Goal: Check status: Check status

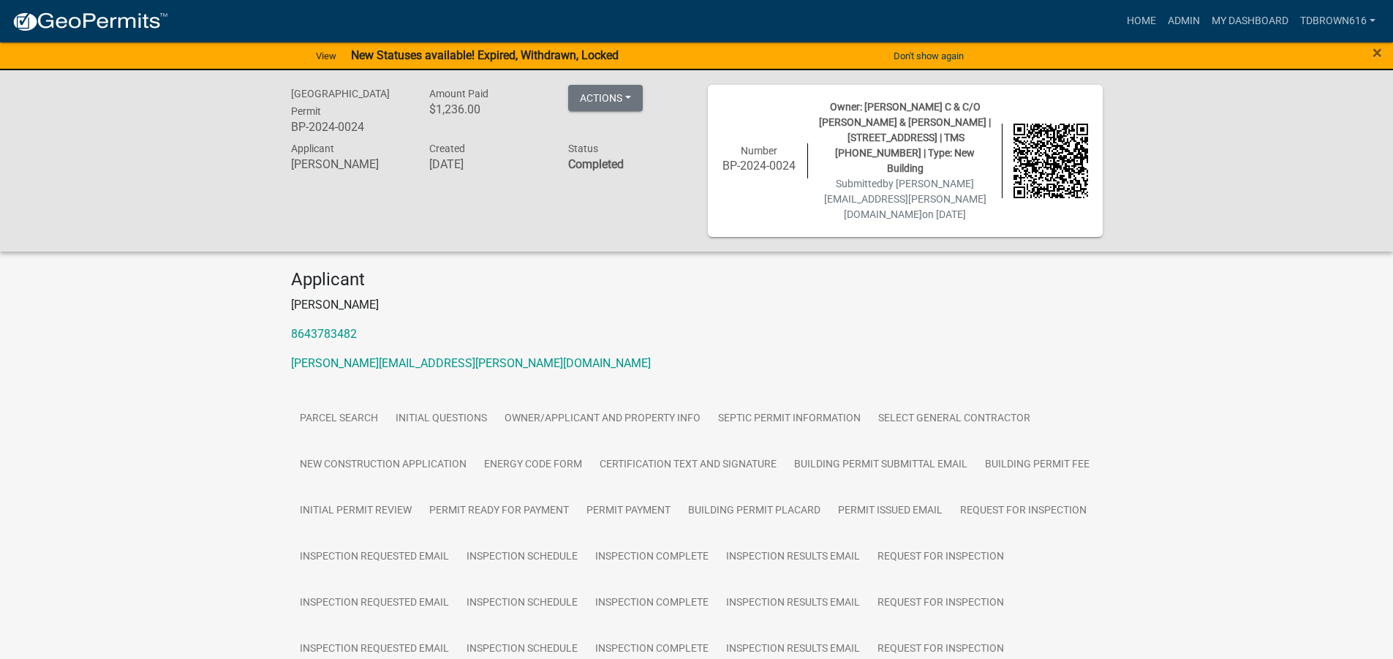
scroll to position [263, 0]
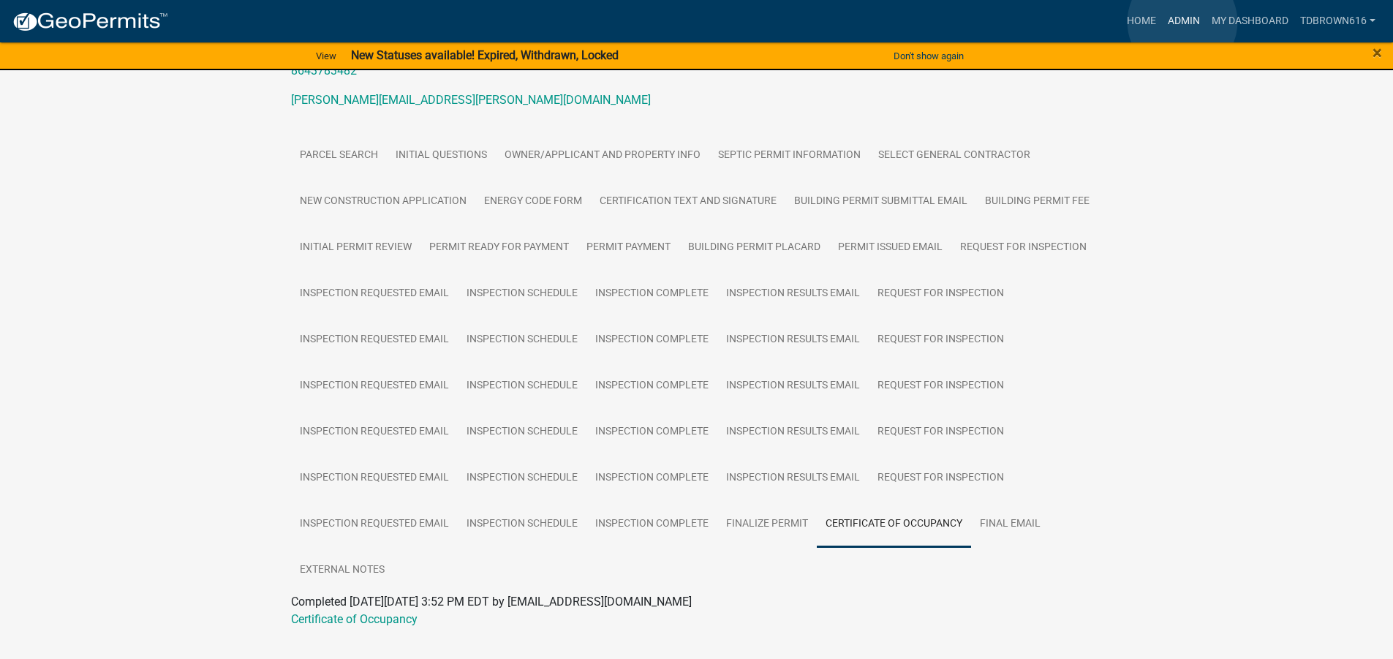
click at [1182, 22] on link "Admin" at bounding box center [1184, 21] width 44 height 28
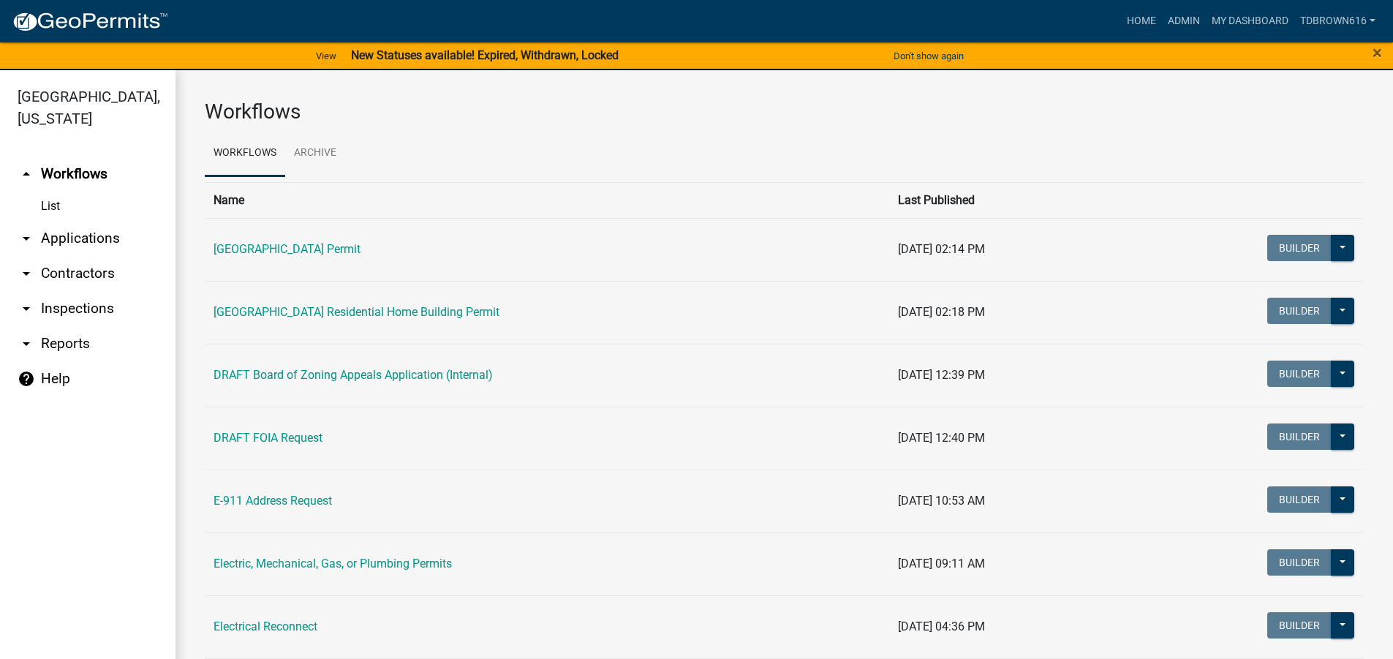
click at [64, 237] on link "arrow_drop_down Applications" at bounding box center [87, 238] width 175 height 35
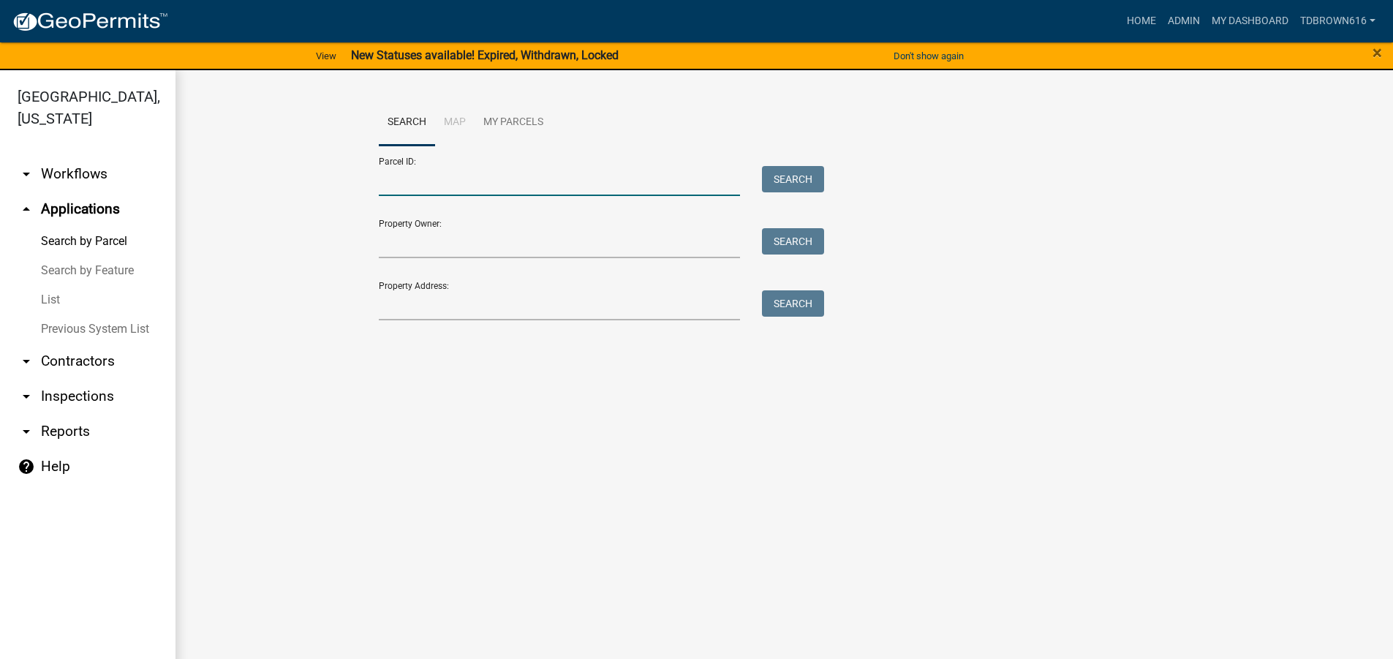
click at [398, 187] on input "Parcel ID:" at bounding box center [560, 181] width 362 height 30
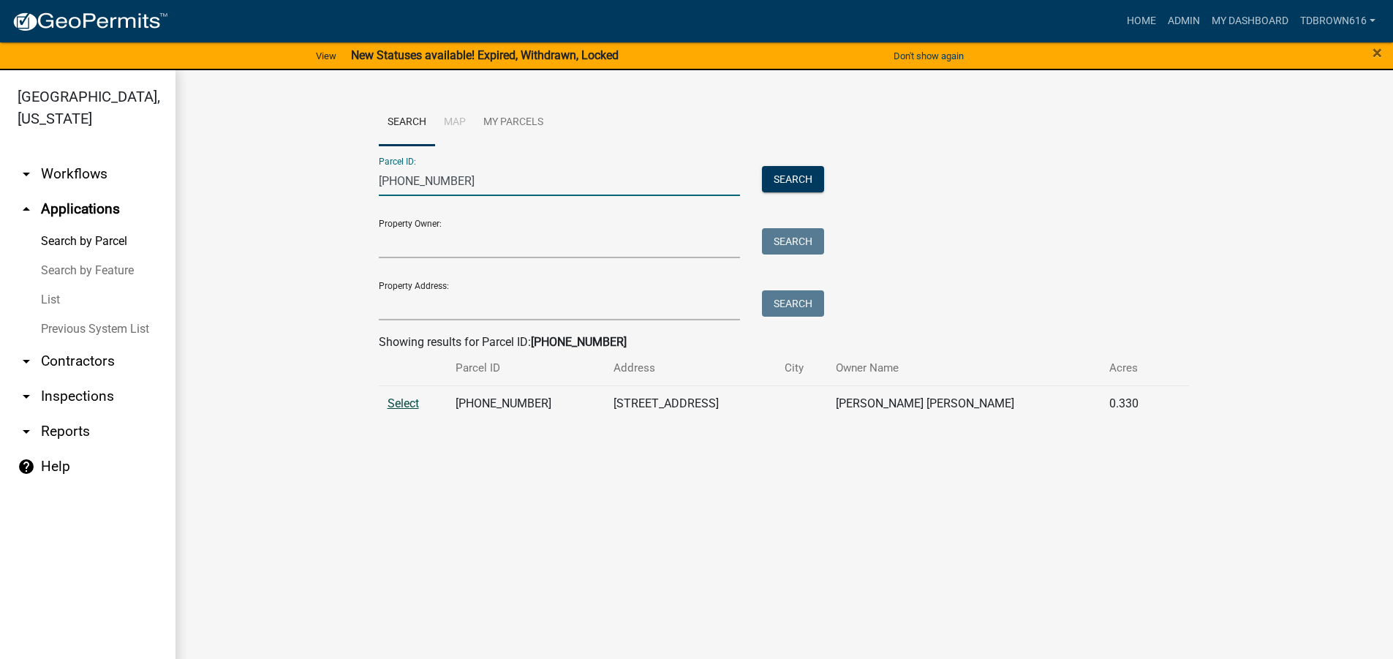
click at [398, 402] on span "Select" at bounding box center [402, 403] width 31 height 14
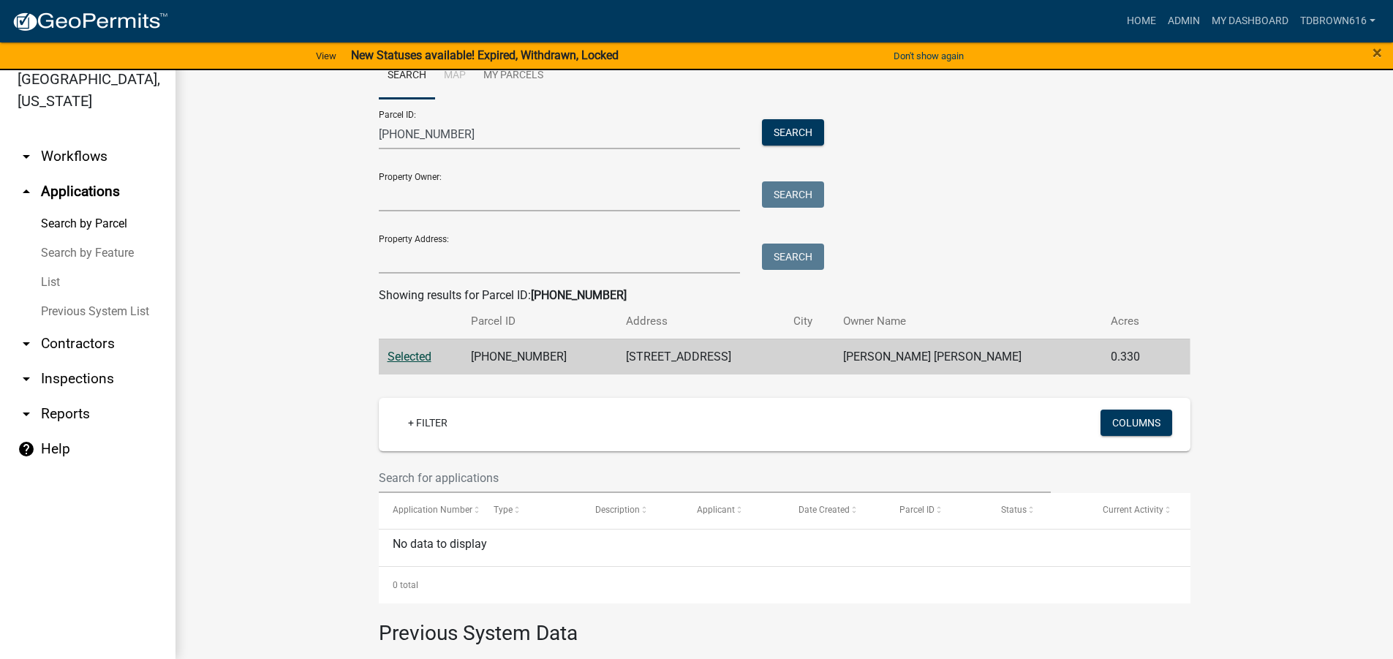
scroll to position [18, 0]
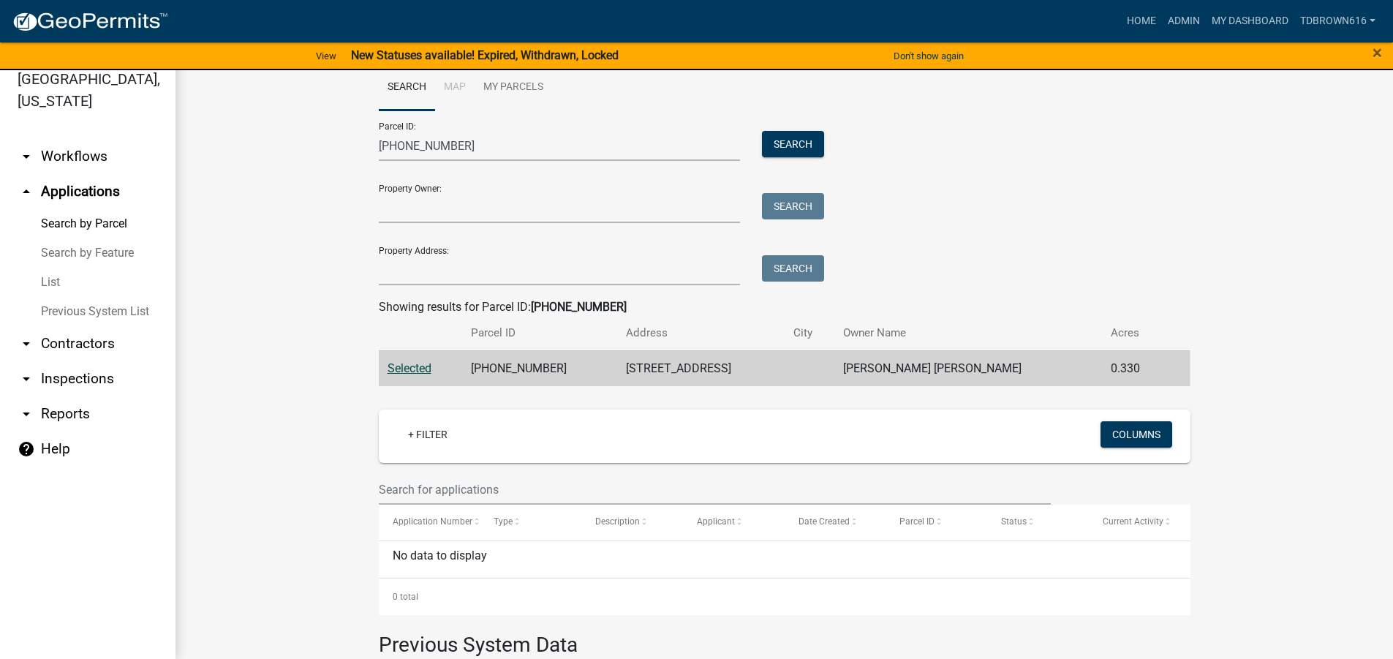
click at [403, 367] on span "Selected" at bounding box center [409, 368] width 44 height 14
click at [409, 365] on span "Selected" at bounding box center [409, 368] width 44 height 14
click at [468, 145] on input "[PHONE_NUMBER]" at bounding box center [560, 146] width 362 height 30
drag, startPoint x: 468, startPoint y: 145, endPoint x: 320, endPoint y: 143, distance: 148.4
click at [320, 143] on wm-workflow-application-search-view "Search Map My Parcels Parcel ID: [PHONE_NUMBER] Search Property Owner: Search P…" at bounding box center [784, 485] width 1159 height 842
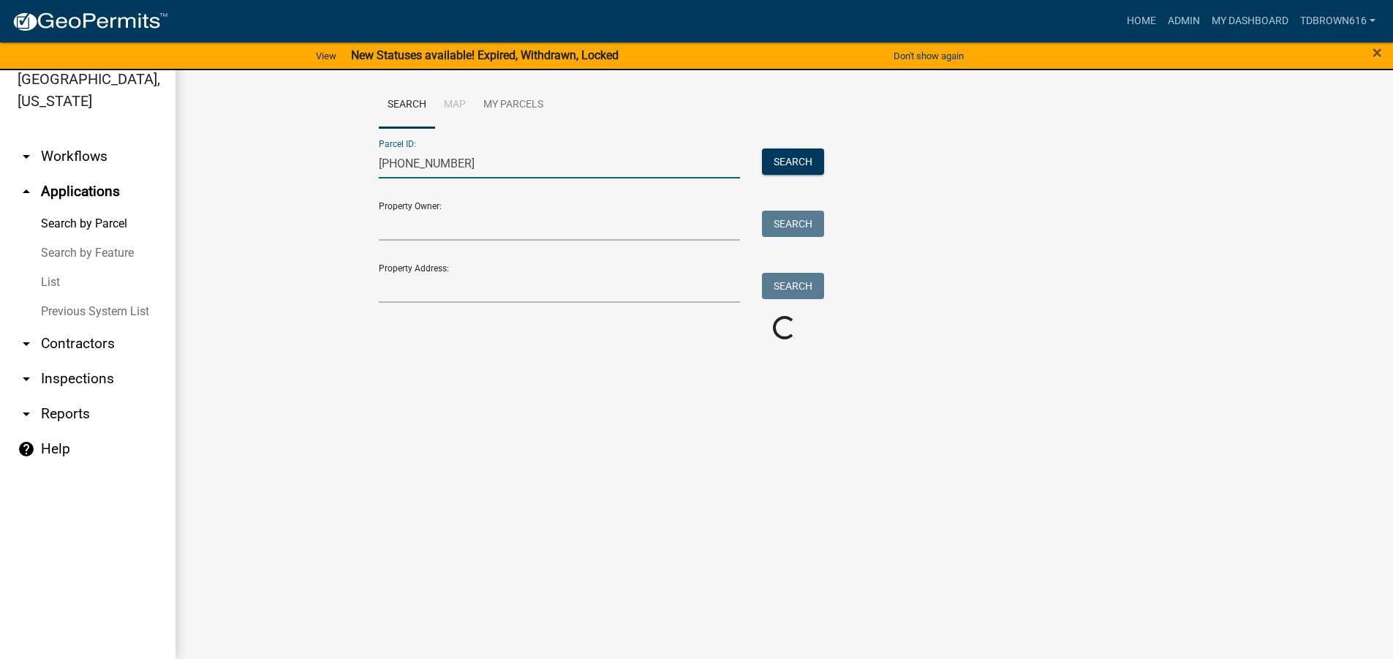
scroll to position [0, 0]
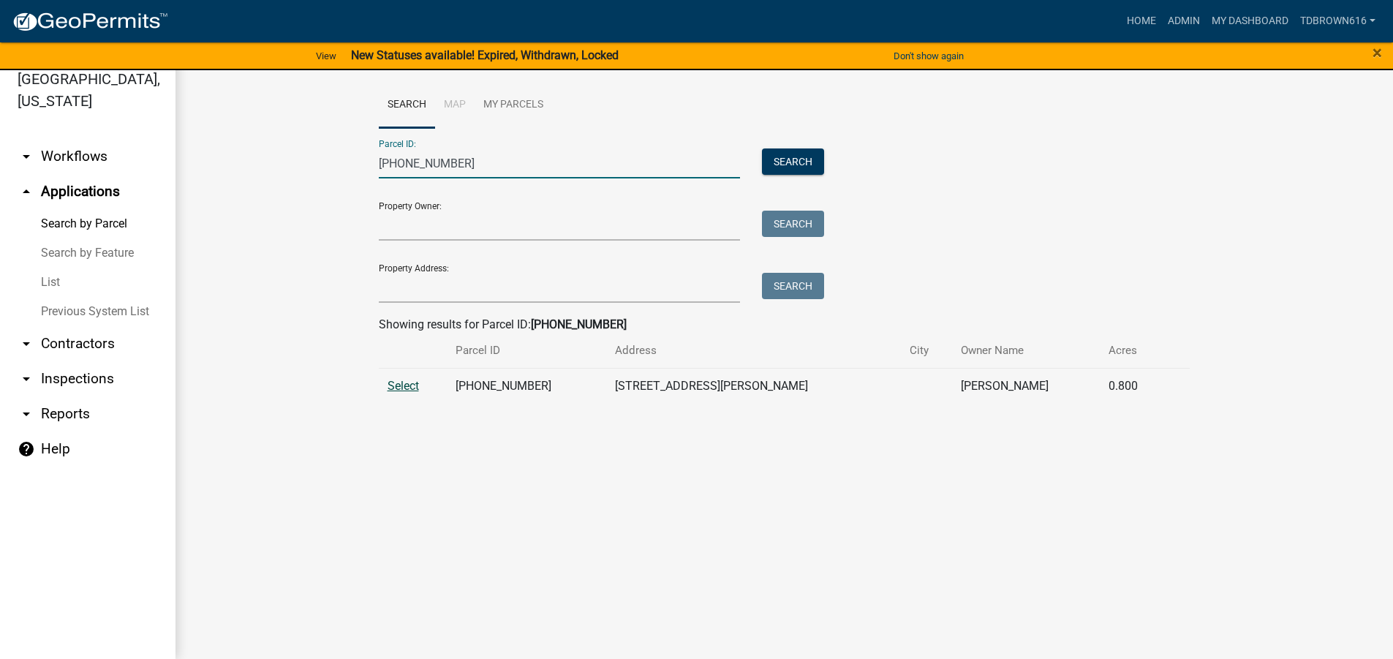
click at [404, 382] on span "Select" at bounding box center [402, 386] width 31 height 14
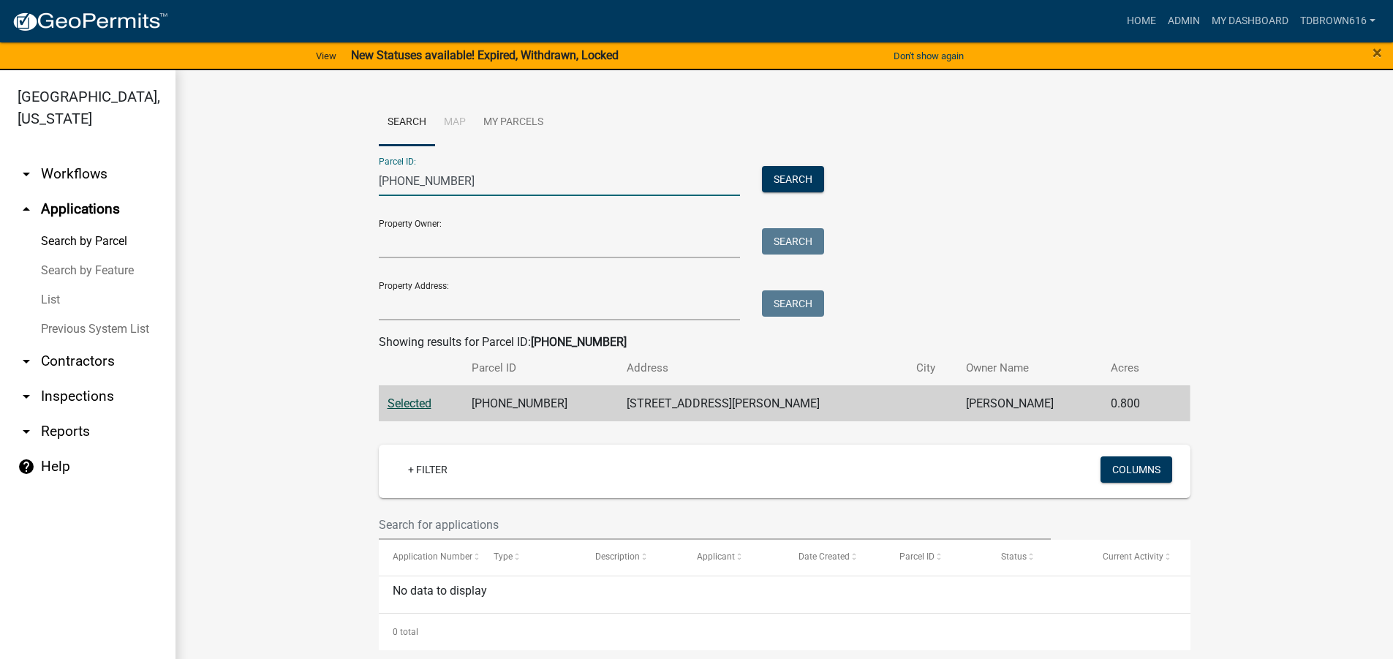
drag, startPoint x: 461, startPoint y: 181, endPoint x: 277, endPoint y: 175, distance: 184.3
click at [277, 175] on wm-workflow-application-search-view "Search Map My Parcels Parcel ID: [PHONE_NUMBER] Search Property Owner: Search P…" at bounding box center [784, 547] width 1159 height 896
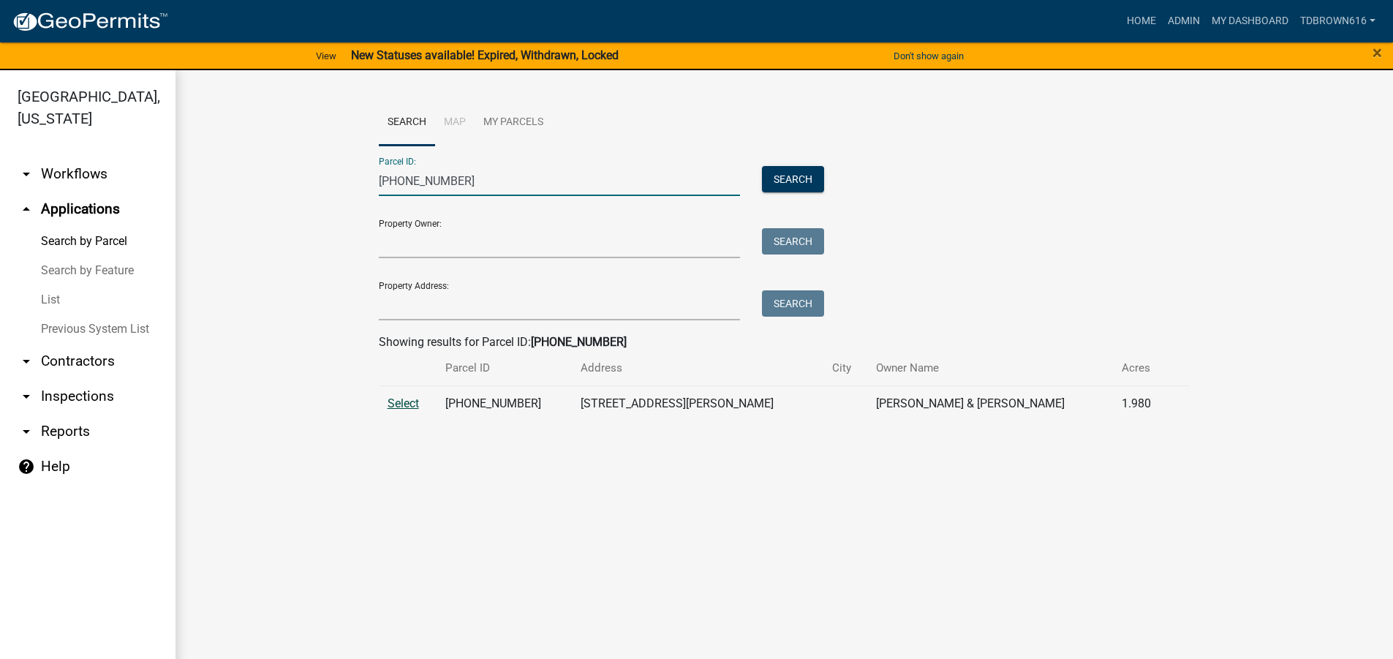
type input "[PHONE_NUMBER]"
click at [404, 399] on span "Select" at bounding box center [402, 403] width 31 height 14
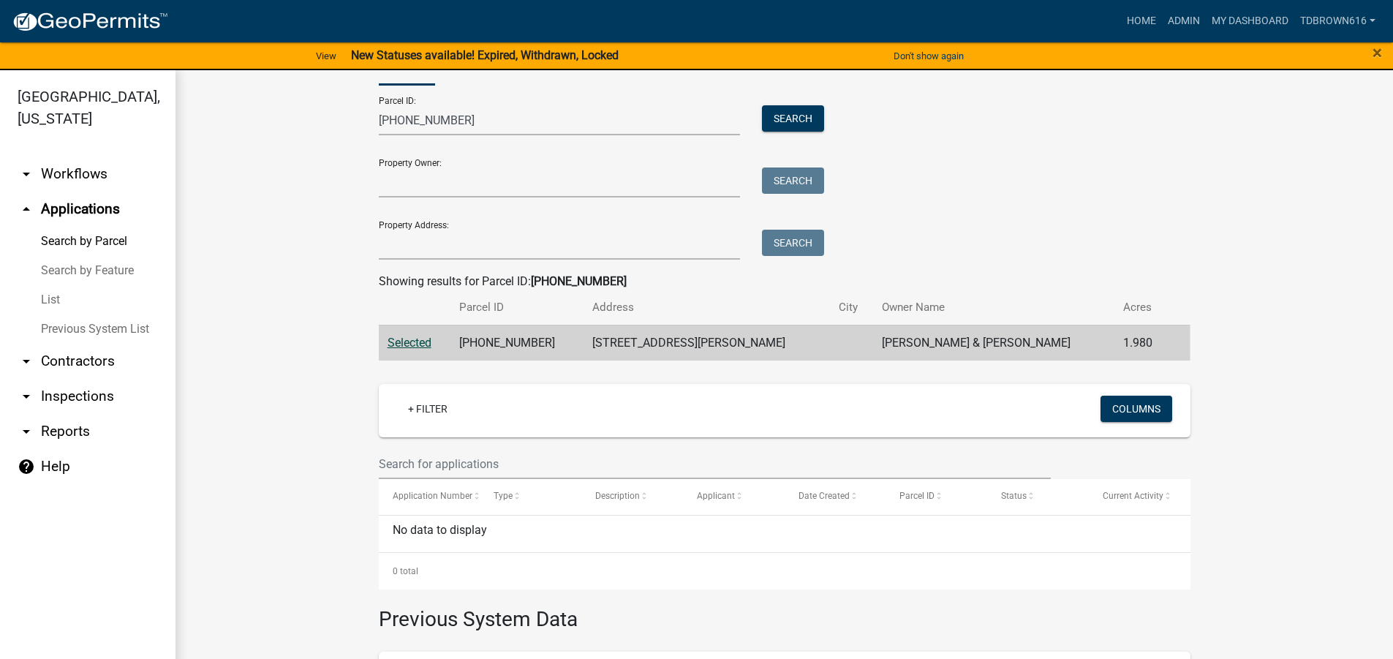
scroll to position [294, 0]
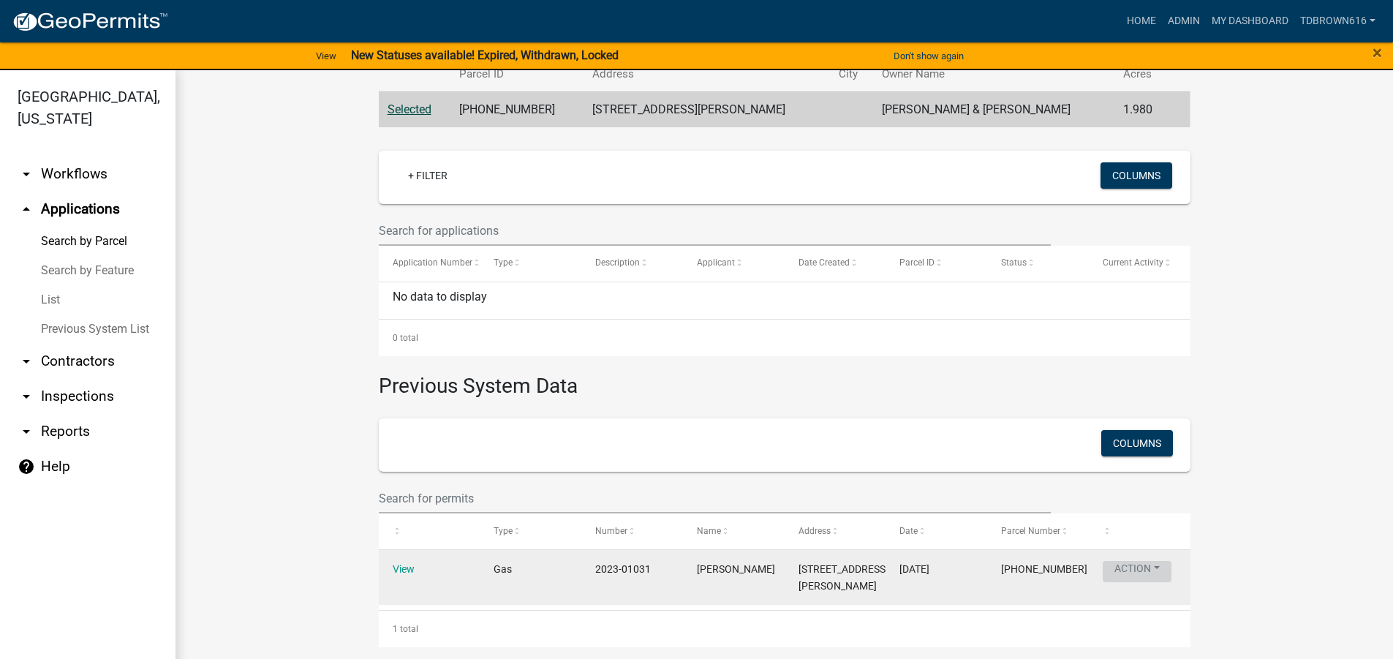
click at [1152, 568] on button "Action" at bounding box center [1137, 571] width 69 height 21
click at [393, 567] on link "View" at bounding box center [404, 569] width 22 height 12
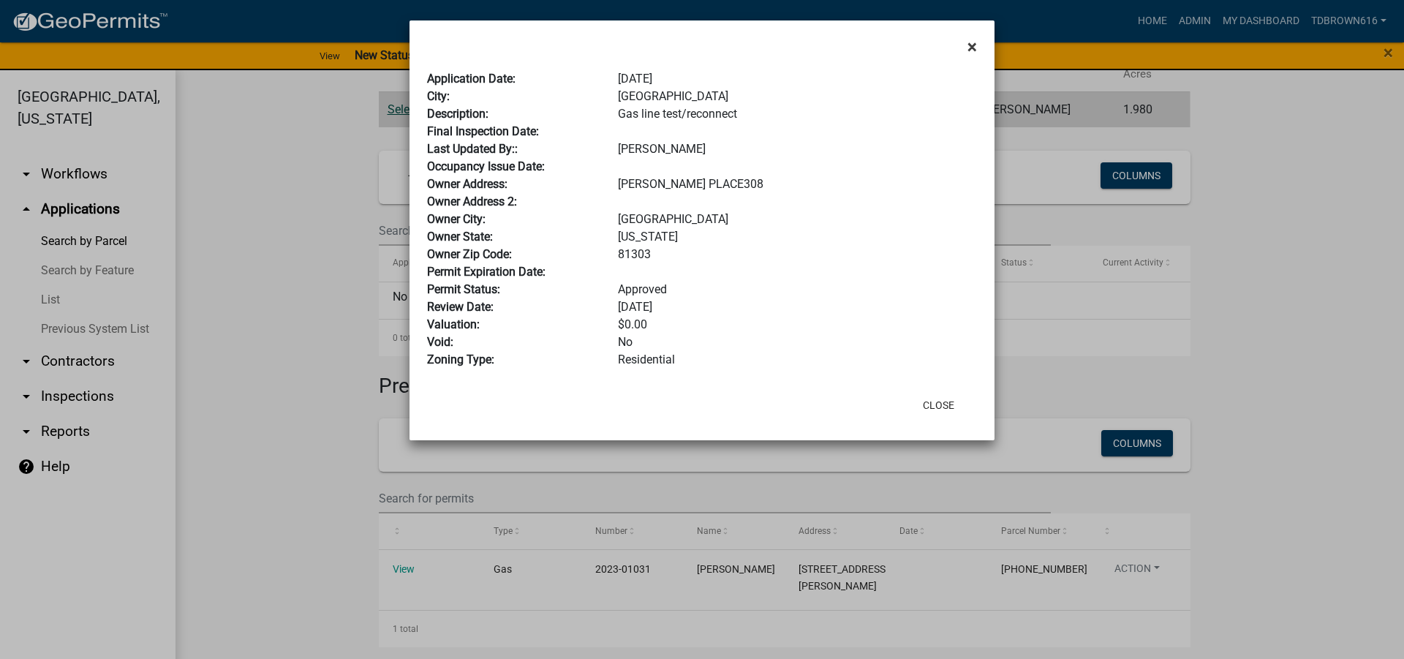
click at [971, 43] on span "×" at bounding box center [972, 47] width 10 height 20
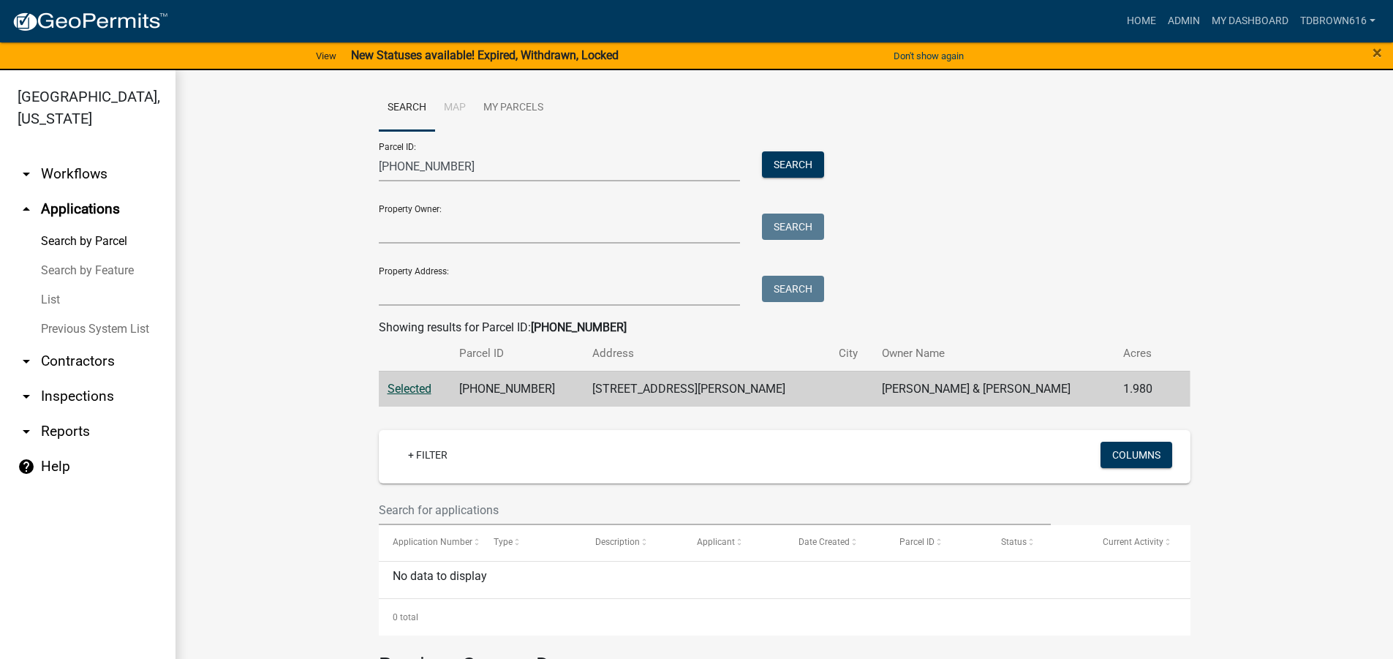
scroll to position [0, 0]
